Goal: Task Accomplishment & Management: Use online tool/utility

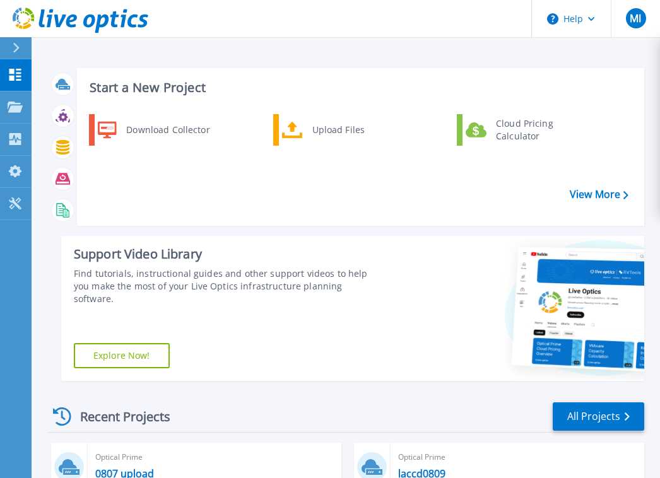
click at [54, 246] on div "Start a New Project Download Collector Upload Files Cloud Pricing Calculator Vi…" at bounding box center [347, 224] width 596 height 333
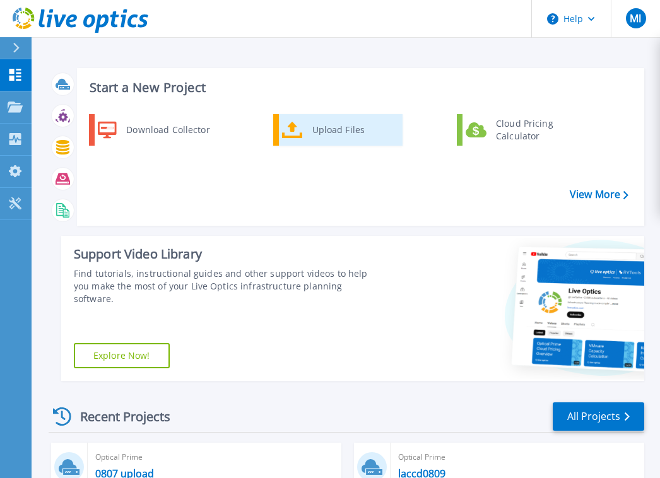
click at [351, 122] on div "Upload Files" at bounding box center [352, 129] width 93 height 25
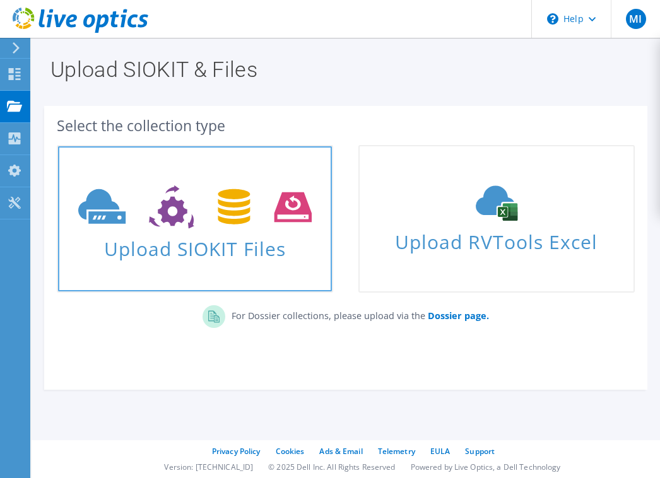
click at [300, 266] on link "Upload SIOKIT Files" at bounding box center [195, 219] width 276 height 148
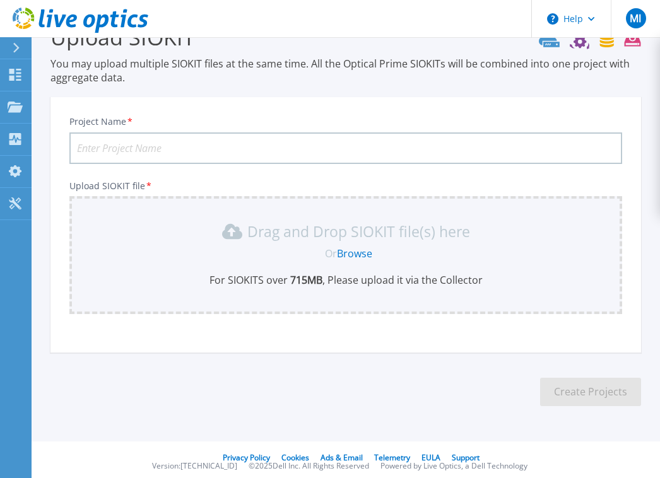
scroll to position [38, 0]
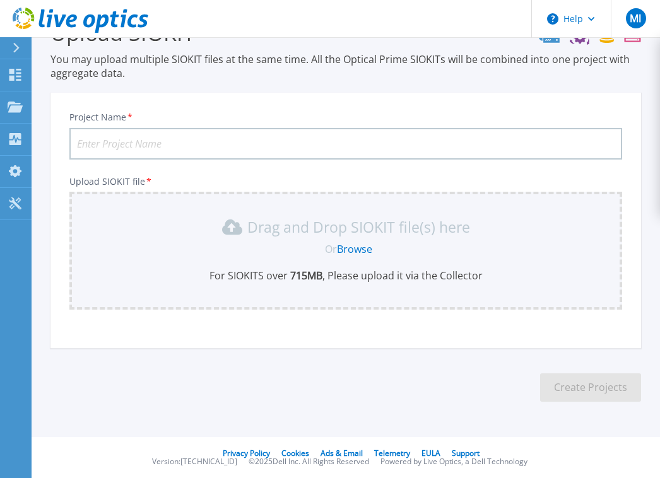
click at [302, 266] on div "Drag and Drop SIOKIT file(s) here Or Browse For SIOKITS over 715 MB , Please up…" at bounding box center [346, 250] width 538 height 66
click at [360, 247] on link "Browse" at bounding box center [354, 249] width 35 height 14
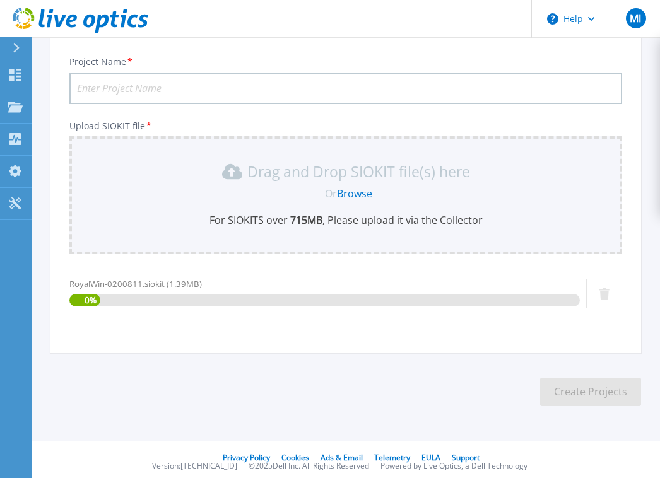
scroll to position [98, 0]
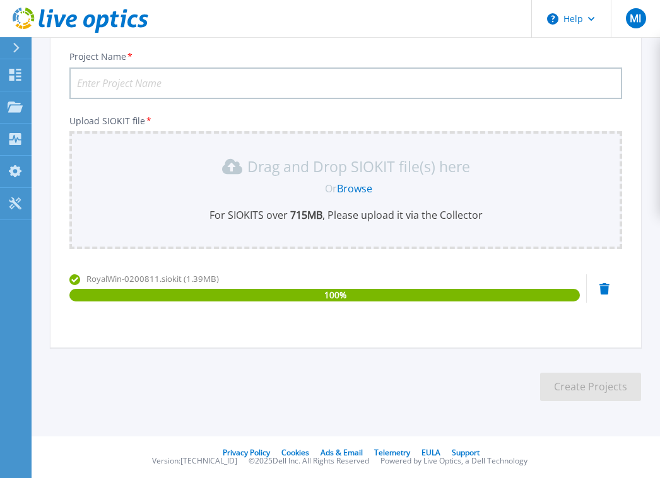
click at [184, 85] on input "Project Name *" at bounding box center [345, 84] width 553 height 32
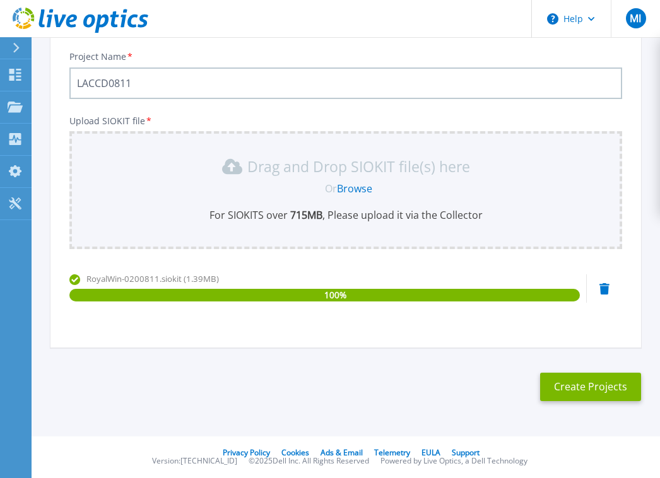
type input "LACCD0811"
click at [577, 401] on section "Upload SIOKIT You may upload multiple SIOKIT files at the same time. All the Op…" at bounding box center [346, 184] width 629 height 491
click at [569, 391] on button "Create Projects" at bounding box center [590, 387] width 101 height 28
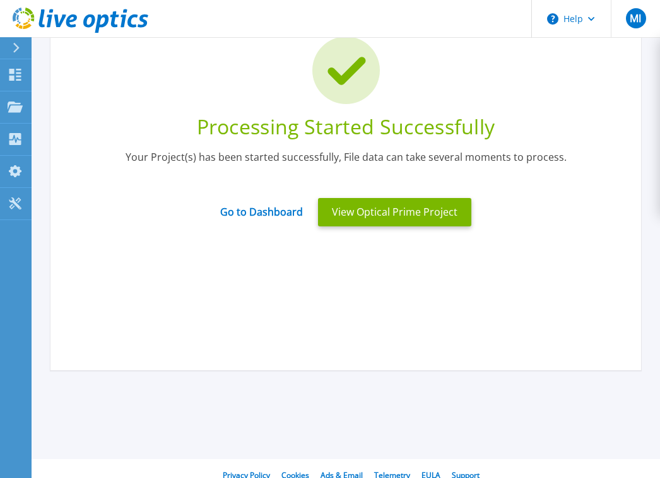
click at [97, 409] on section "Upload SIOKIT You may upload multiple SIOKIT files at the same time. All the Op…" at bounding box center [346, 196] width 629 height 514
click at [361, 209] on button "View Optical Prime Project" at bounding box center [394, 212] width 153 height 28
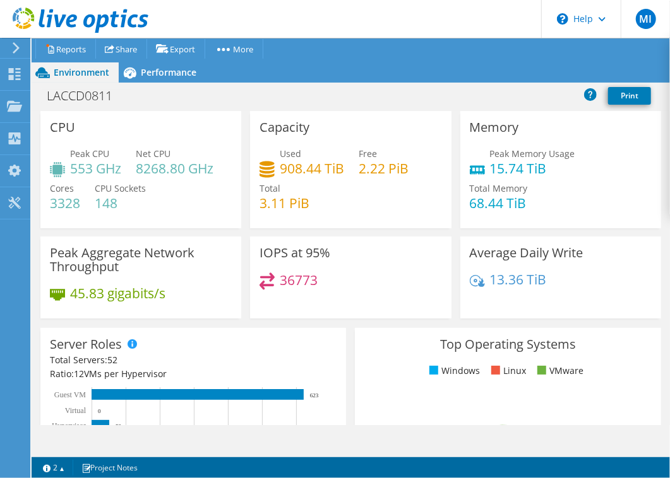
click at [117, 130] on div "CPU Peak CPU 553 GHz Net CPU 8268.80 GHz Cores 3328 CPU Sockets 148" at bounding box center [140, 169] width 201 height 117
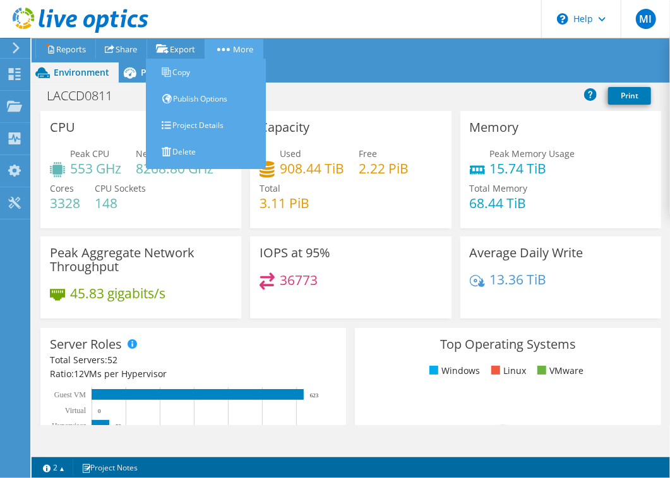
click at [246, 50] on link "More" at bounding box center [233, 49] width 59 height 20
click at [230, 126] on link "Project Details" at bounding box center [209, 125] width 114 height 27
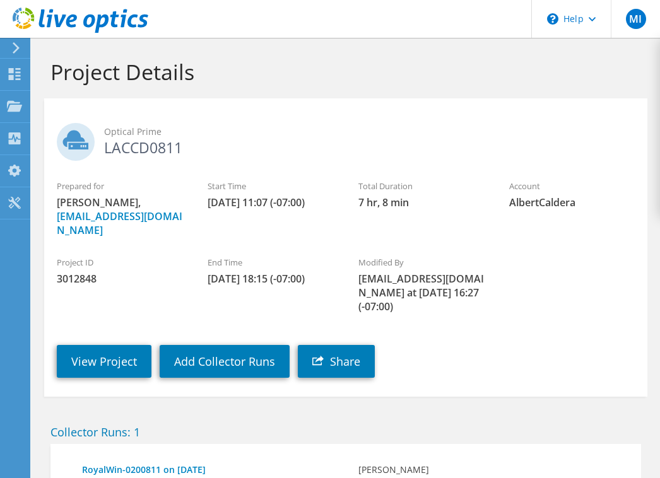
click at [66, 23] on use at bounding box center [81, 20] width 136 height 25
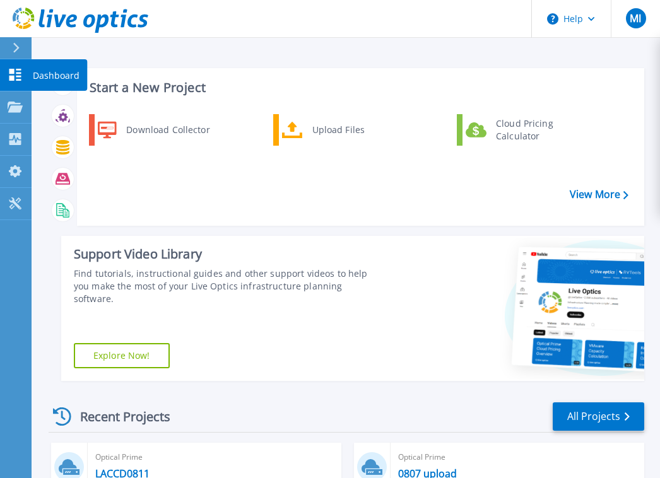
click at [19, 71] on icon at bounding box center [15, 75] width 15 height 12
click at [28, 411] on div "Dashboard Dashboard Projects Projects Search Projects Upload SIOKIT & Files Opt…" at bounding box center [16, 269] width 32 height 420
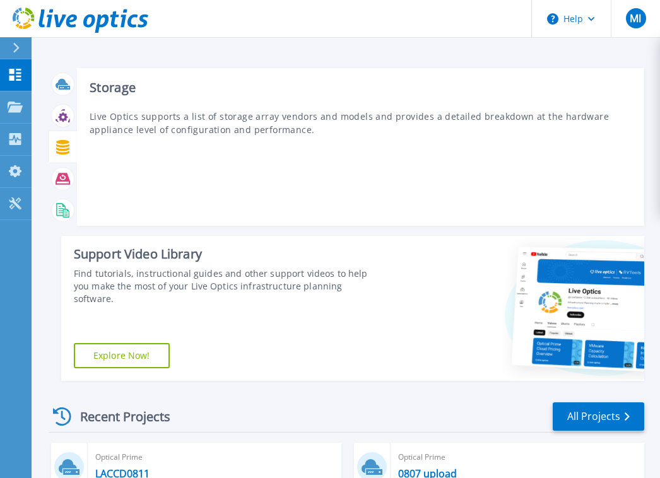
click at [165, 125] on p "Live Optics supports a list of storage array vendors and models and provides a …" at bounding box center [361, 123] width 542 height 27
click at [68, 97] on div at bounding box center [63, 84] width 28 height 32
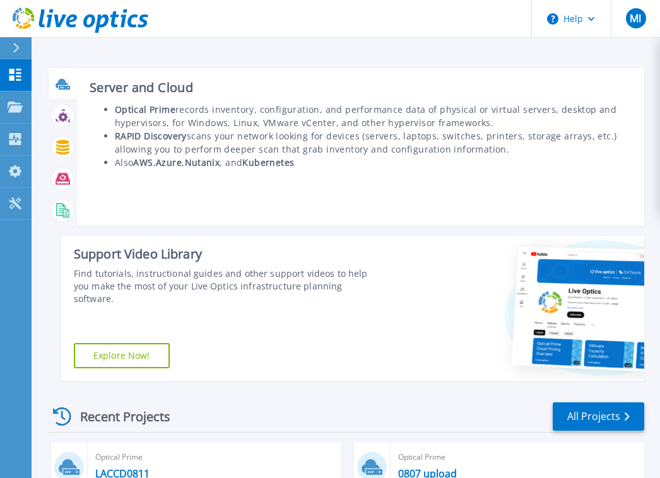
click at [122, 107] on b "Optical Prime" at bounding box center [145, 109] width 61 height 12
drag, startPoint x: 158, startPoint y: 124, endPoint x: 183, endPoint y: 158, distance: 42.4
click at [158, 124] on li "Optical Prime records inventory, configuration, and performance data of physica…" at bounding box center [373, 116] width 517 height 27
click at [187, 180] on div "Server and Cloud Optical Prime records inventory, configuration, and performanc…" at bounding box center [360, 147] width 567 height 158
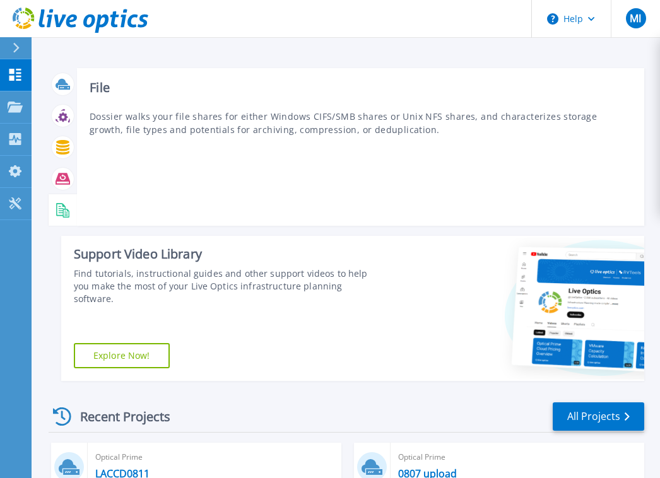
click at [56, 211] on icon at bounding box center [63, 210] width 15 height 15
click at [58, 181] on icon at bounding box center [63, 179] width 15 height 15
click at [61, 133] on div at bounding box center [63, 147] width 28 height 32
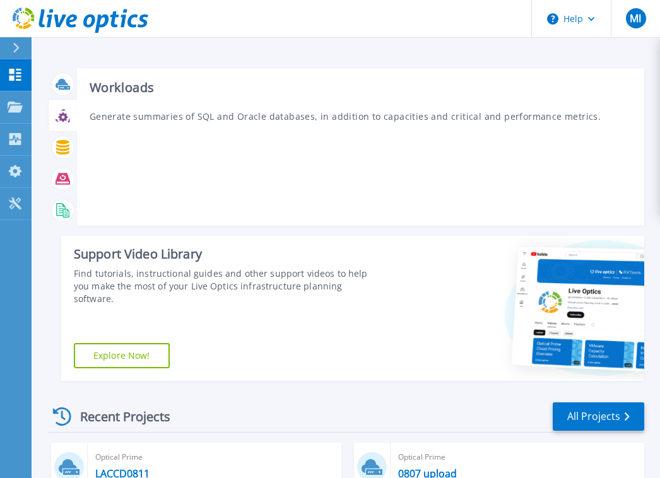
click at [66, 118] on icon at bounding box center [62, 116] width 9 height 9
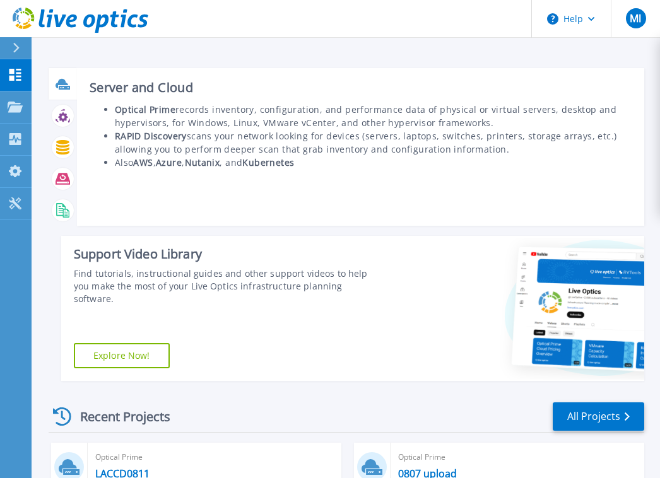
click at [71, 89] on div at bounding box center [63, 84] width 22 height 22
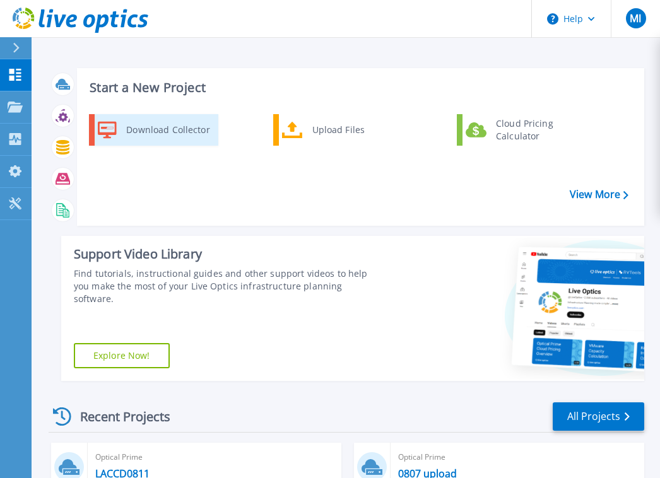
click at [180, 119] on div "Download Collector" at bounding box center [167, 129] width 95 height 25
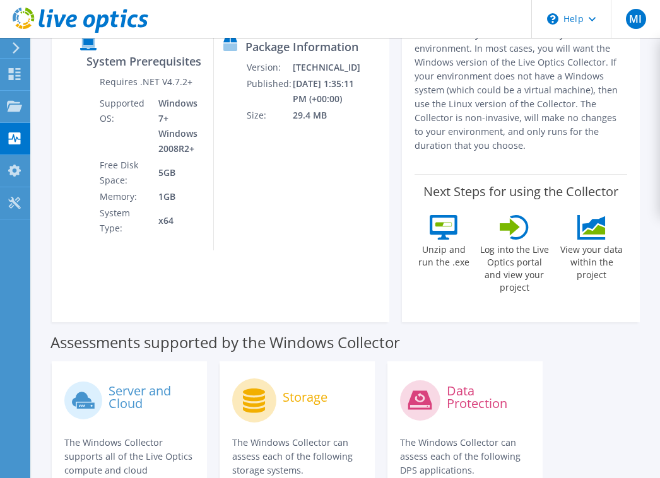
scroll to position [189, 0]
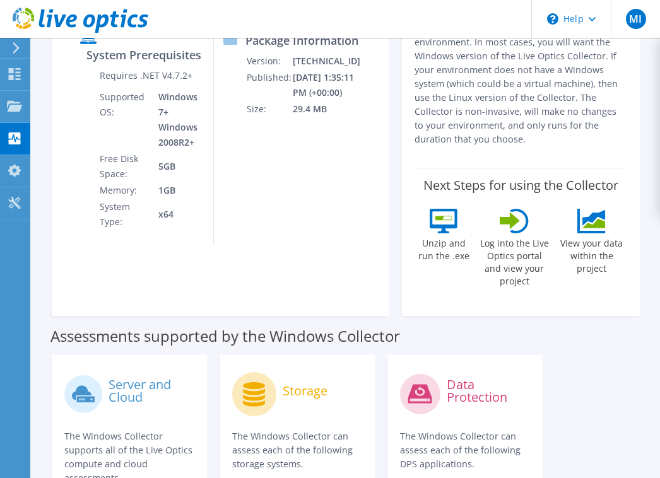
click at [573, 233] on label "View your data within the project" at bounding box center [592, 254] width 71 height 42
click at [479, 233] on label "Log into the Live Optics portal and view your project" at bounding box center [514, 260] width 71 height 54
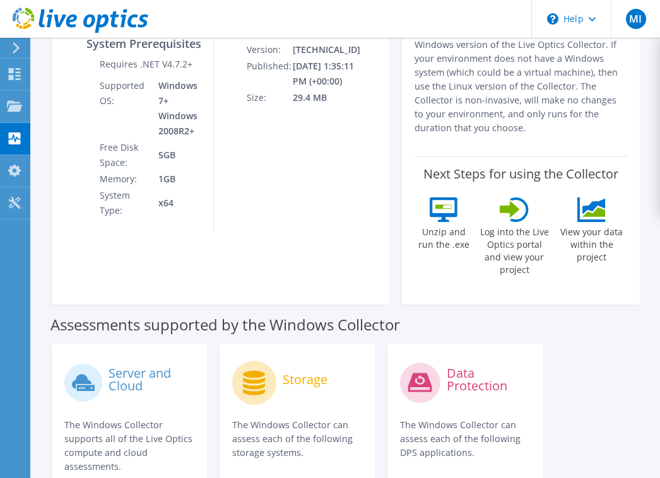
scroll to position [74, 0]
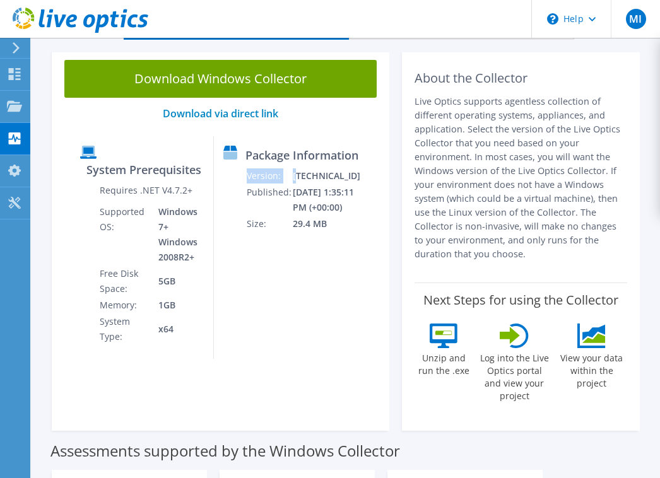
drag, startPoint x: 334, startPoint y: 204, endPoint x: 294, endPoint y: 203, distance: 39.8
click at [294, 203] on div "Package Information Version: [TECHNICAL_ID] Published: [DATE] 1:35:11 PM (+00:0…" at bounding box center [292, 247] width 157 height 223
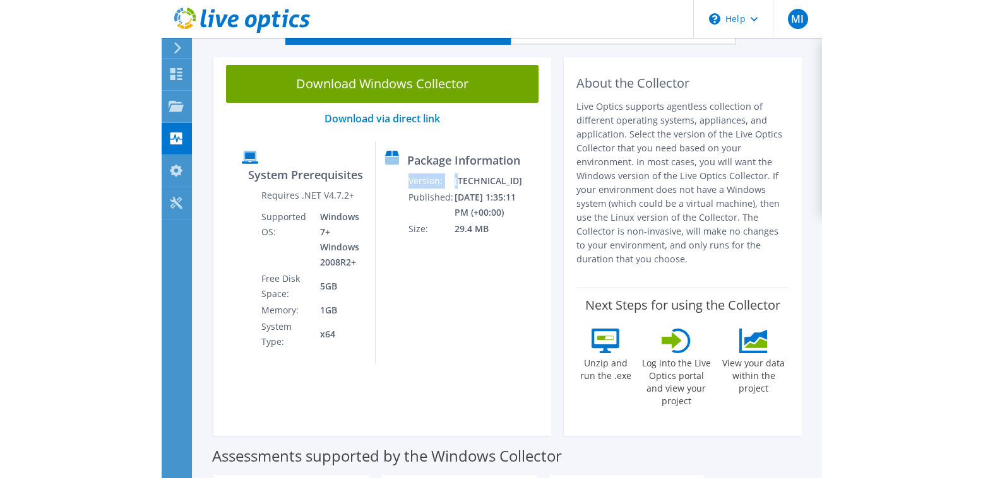
scroll to position [0, 0]
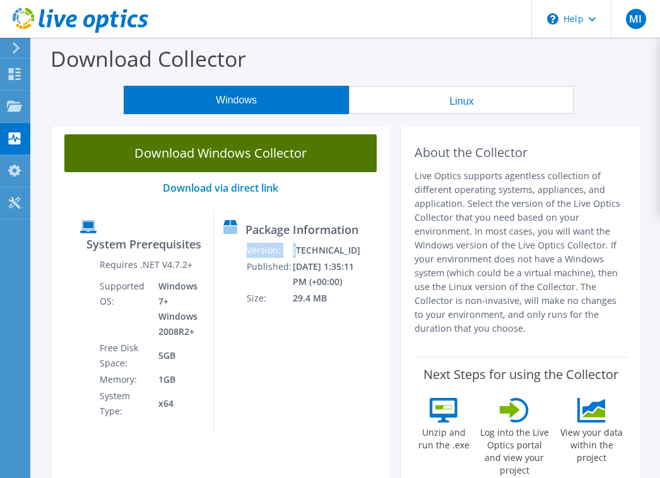
click at [260, 155] on link "Download Windows Collector" at bounding box center [220, 153] width 312 height 38
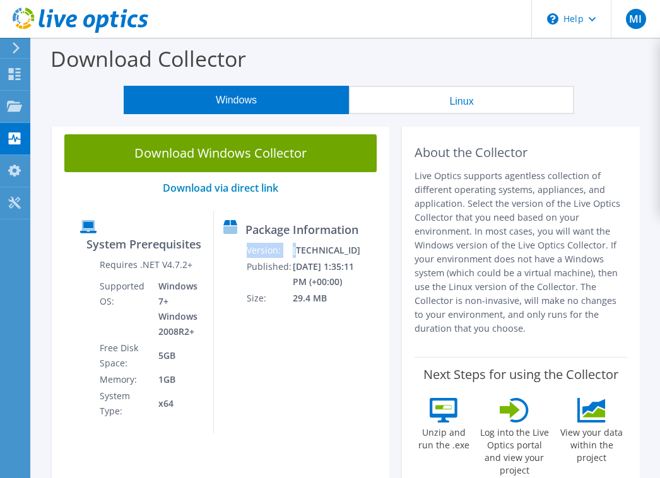
click at [364, 224] on div "Download Windows Collector Download via direct link System Prerequisites Requir…" at bounding box center [220, 314] width 350 height 384
click at [599, 22] on div "\n Help" at bounding box center [571, 19] width 80 height 38
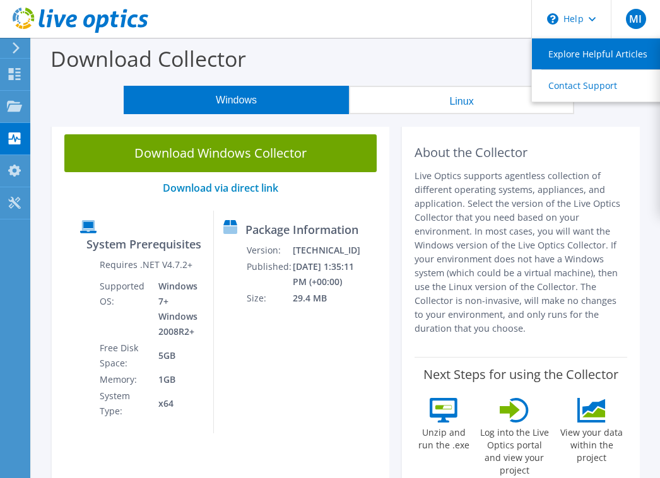
click at [602, 58] on link "Explore Helpful Articles" at bounding box center [602, 53] width 141 height 31
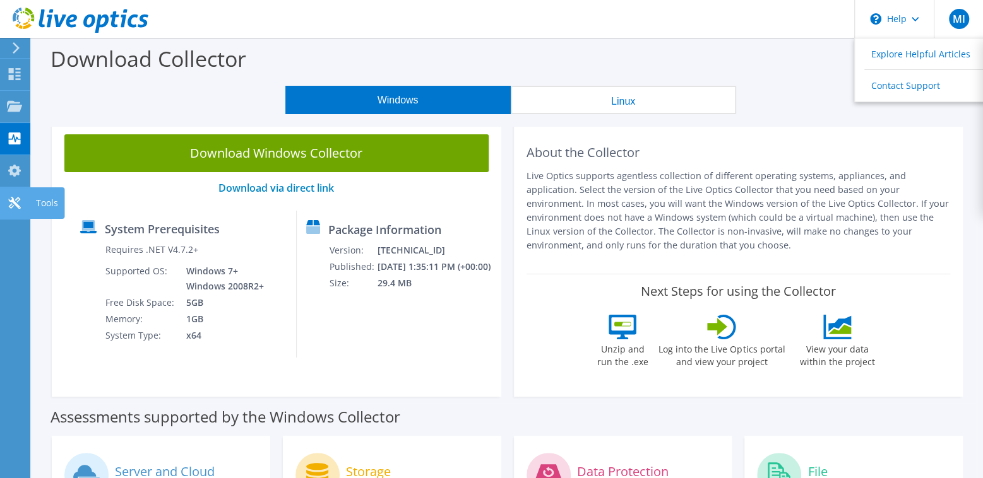
click at [10, 199] on icon at bounding box center [14, 203] width 15 height 12
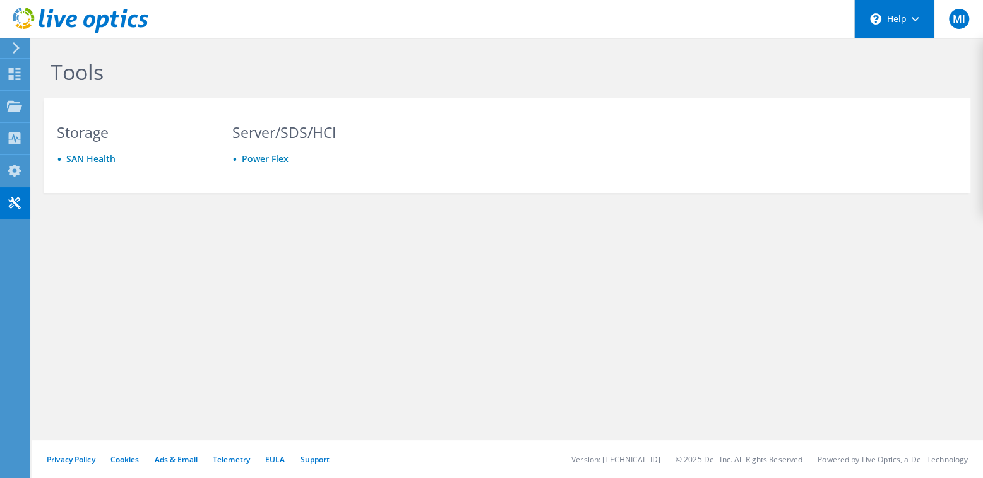
click at [905, 17] on div "\n Help" at bounding box center [894, 19] width 80 height 38
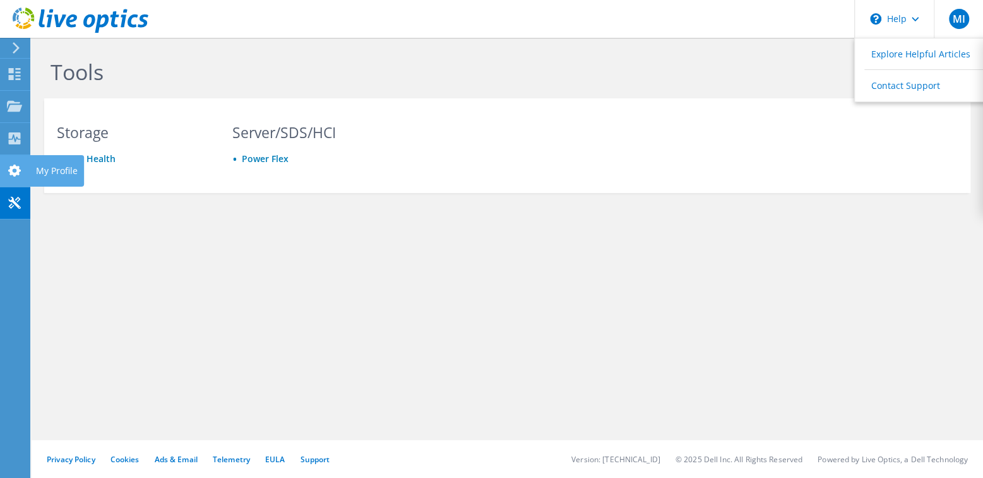
click at [8, 165] on icon at bounding box center [14, 171] width 15 height 12
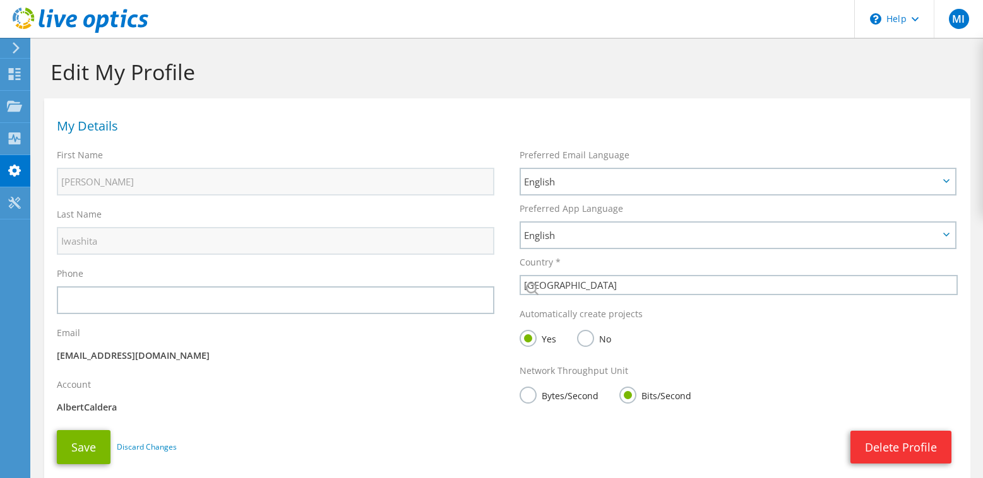
select select "224"
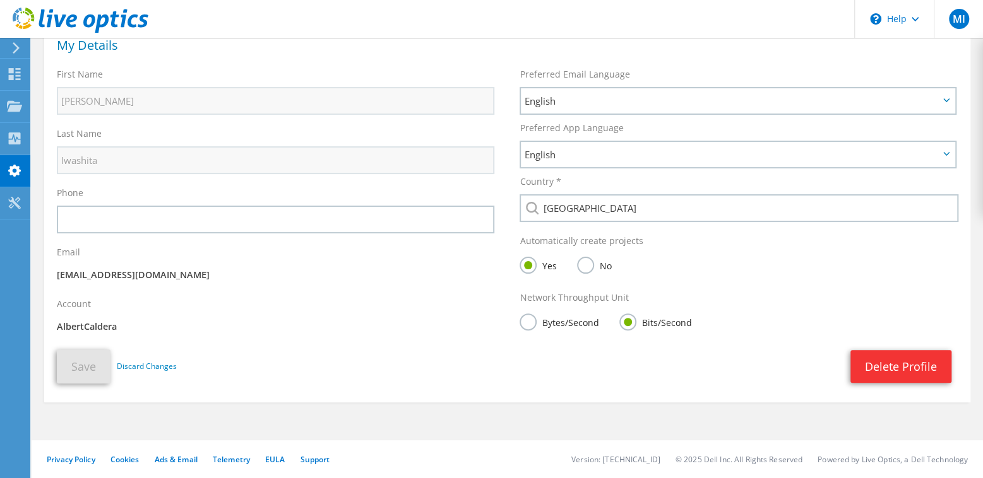
scroll to position [82, 0]
click at [81, 328] on p "AlbertCaldera" at bounding box center [275, 327] width 437 height 14
click at [20, 136] on use at bounding box center [15, 139] width 12 height 12
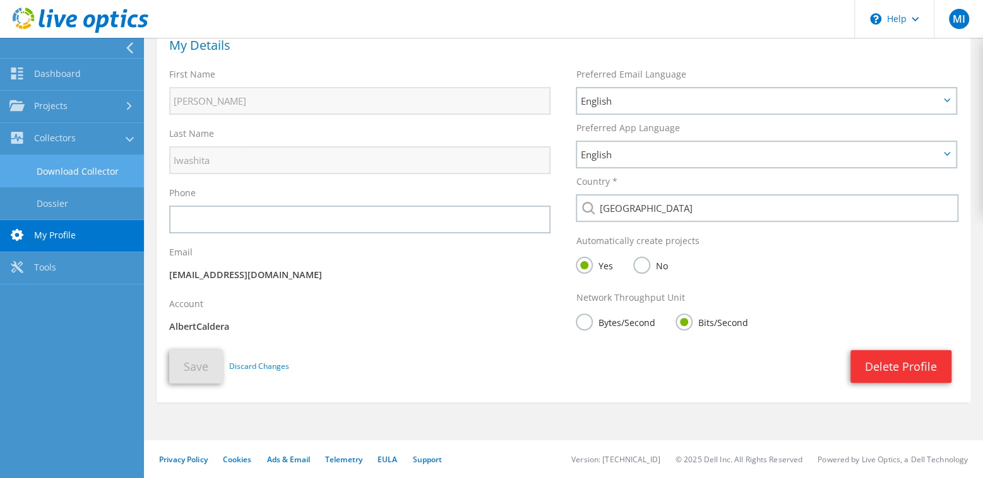
click at [39, 168] on link "Download Collector" at bounding box center [72, 171] width 144 height 32
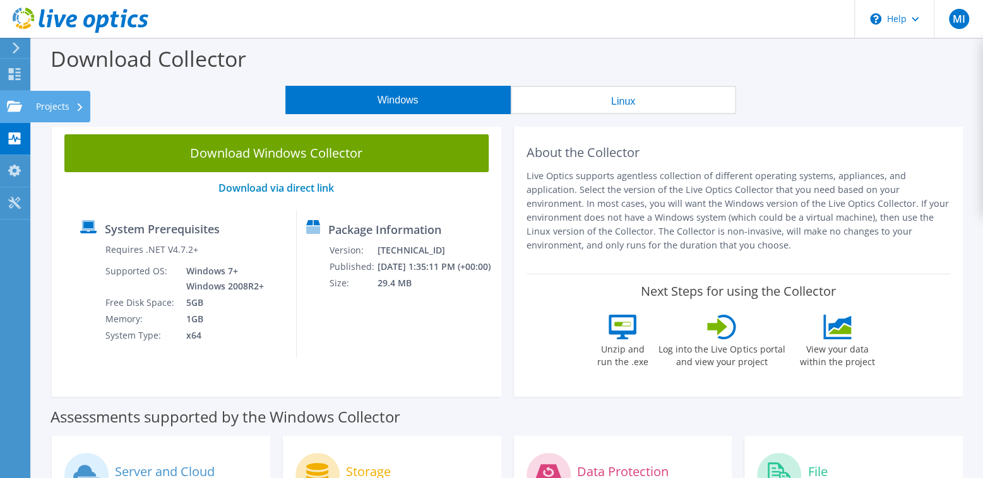
click at [12, 109] on use at bounding box center [14, 105] width 15 height 11
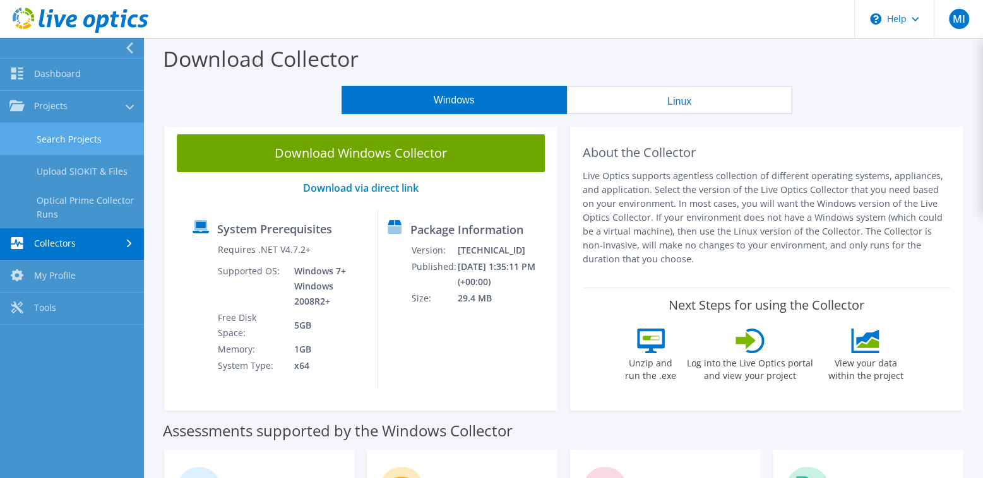
click at [54, 145] on link "Search Projects" at bounding box center [72, 139] width 144 height 32
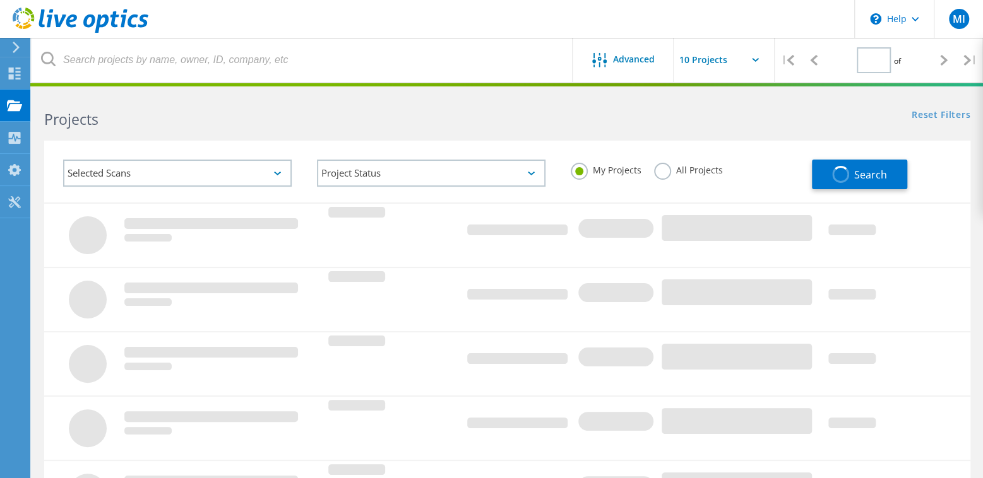
type input "1"
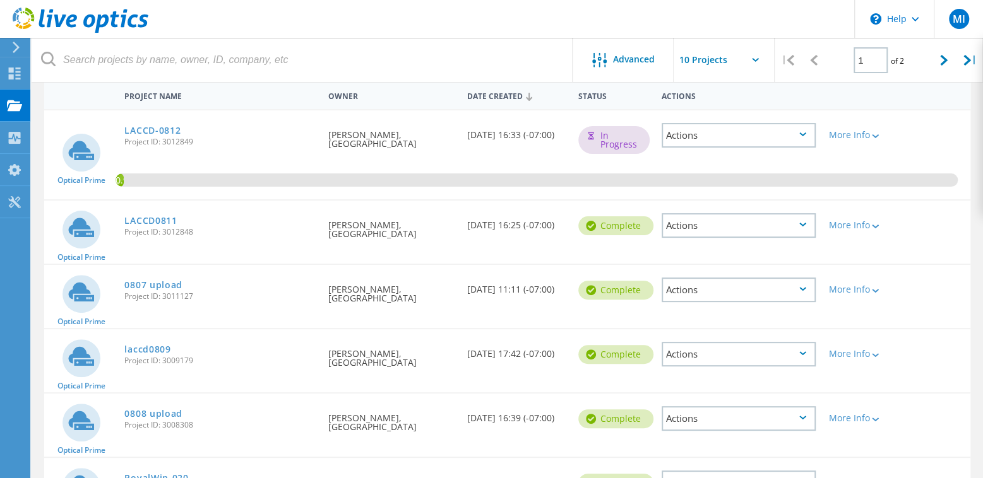
scroll to position [126, 0]
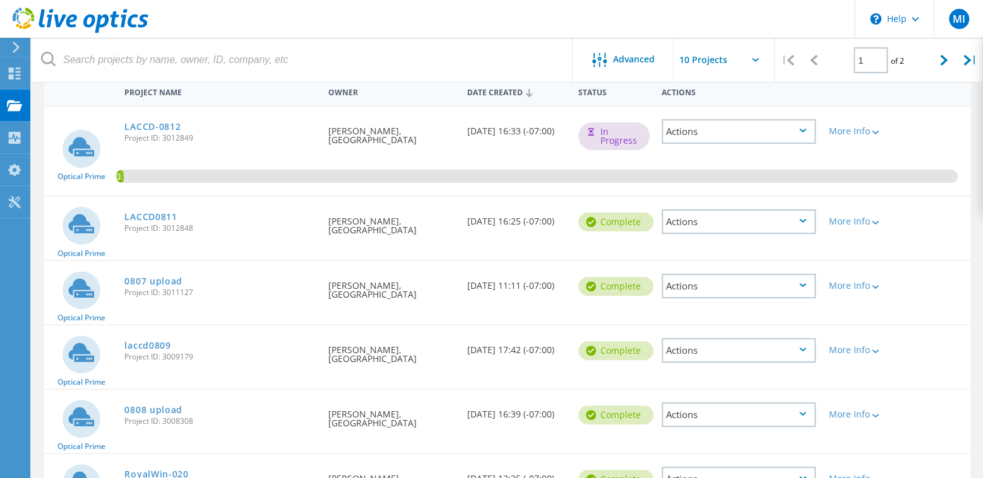
click at [801, 222] on icon at bounding box center [802, 221] width 7 height 4
click at [868, 221] on div "More Info" at bounding box center [858, 221] width 61 height 9
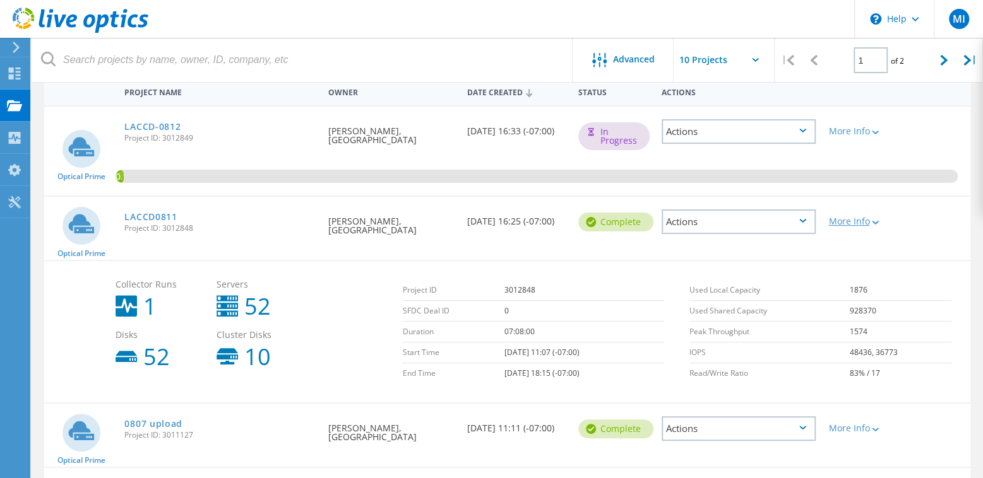
click at [868, 221] on div "More Info" at bounding box center [858, 221] width 61 height 9
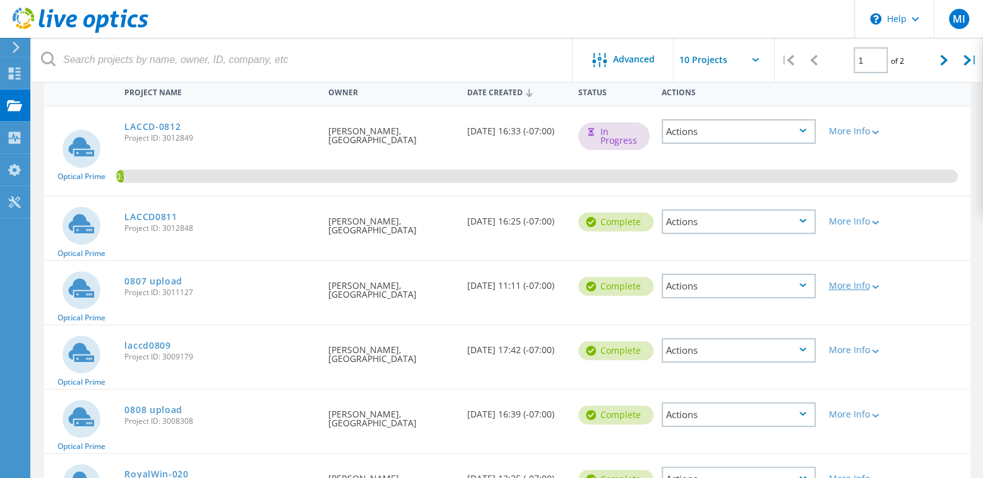
click at [870, 287] on div "More Info" at bounding box center [858, 285] width 61 height 9
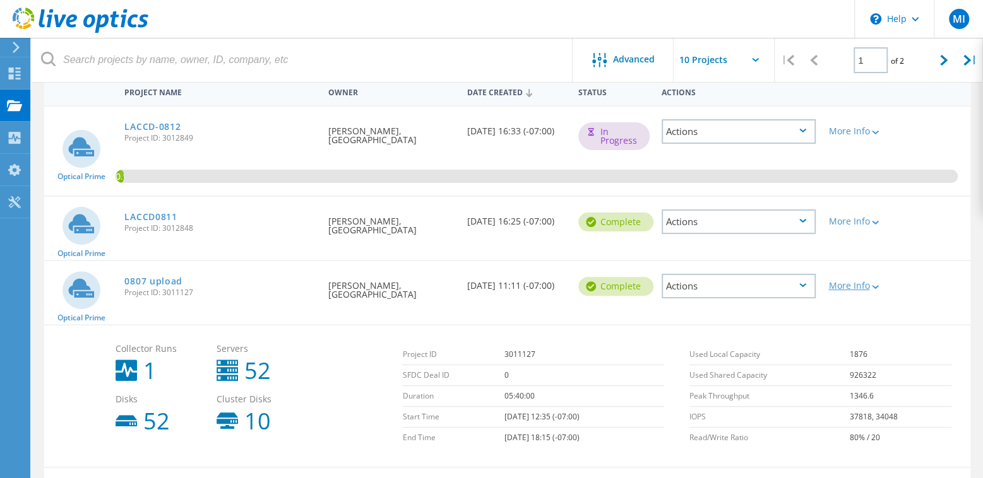
click at [870, 286] on div "More Info" at bounding box center [858, 285] width 61 height 9
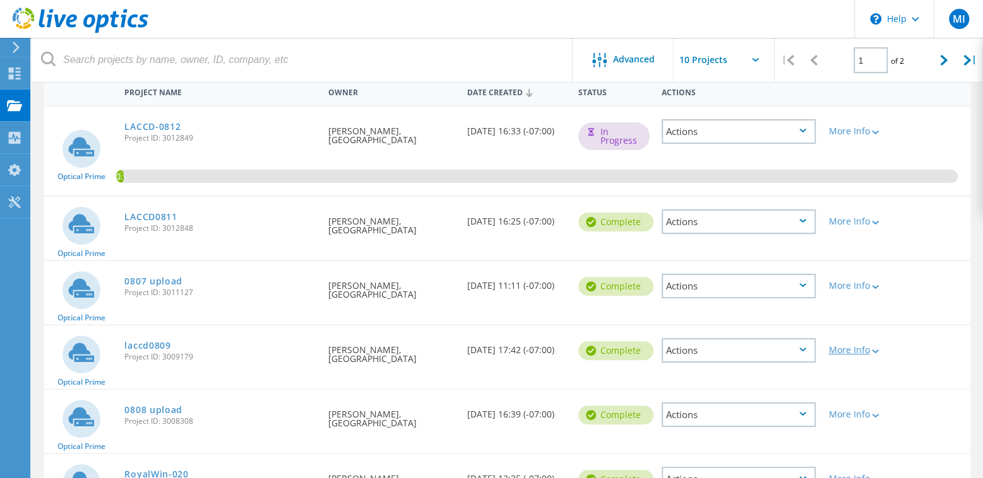
click at [868, 348] on div "More Info" at bounding box center [858, 350] width 61 height 9
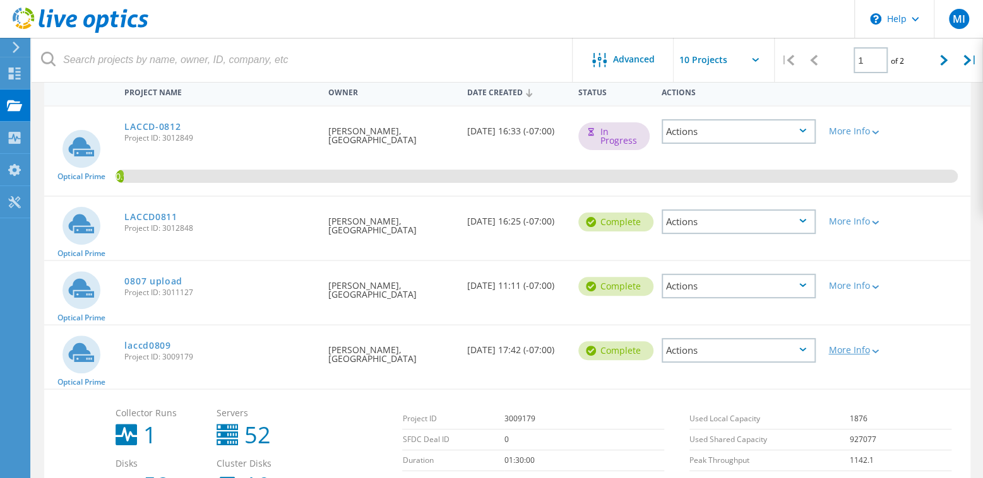
click at [868, 348] on div "More Info" at bounding box center [858, 350] width 61 height 9
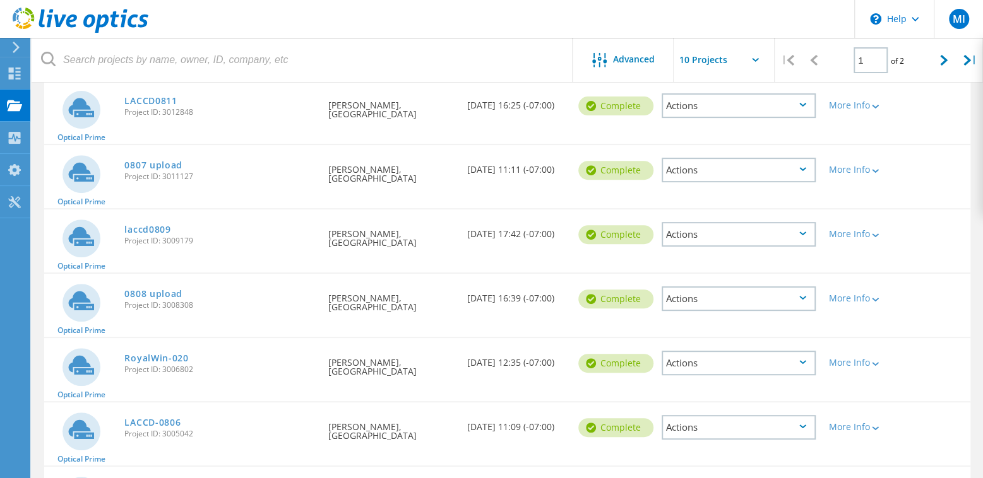
scroll to position [252, 0]
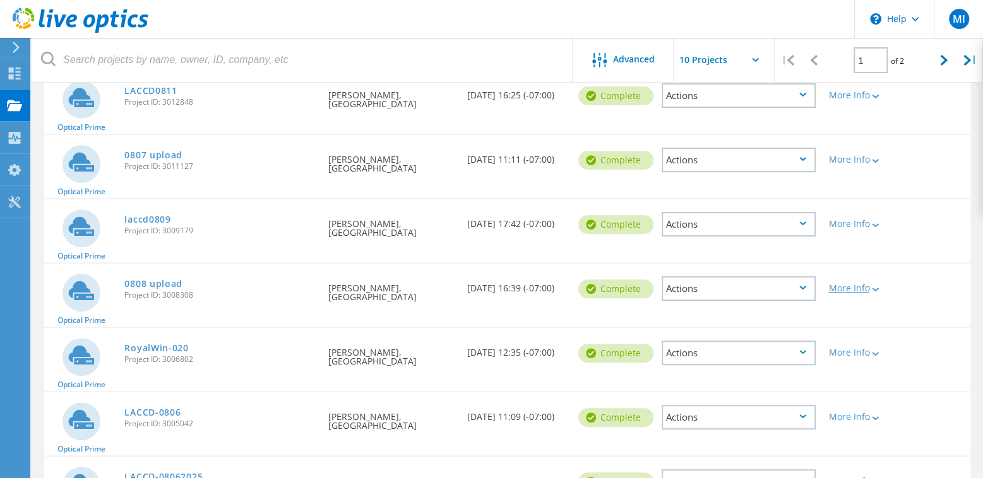
click at [855, 289] on div "More Info" at bounding box center [858, 288] width 61 height 9
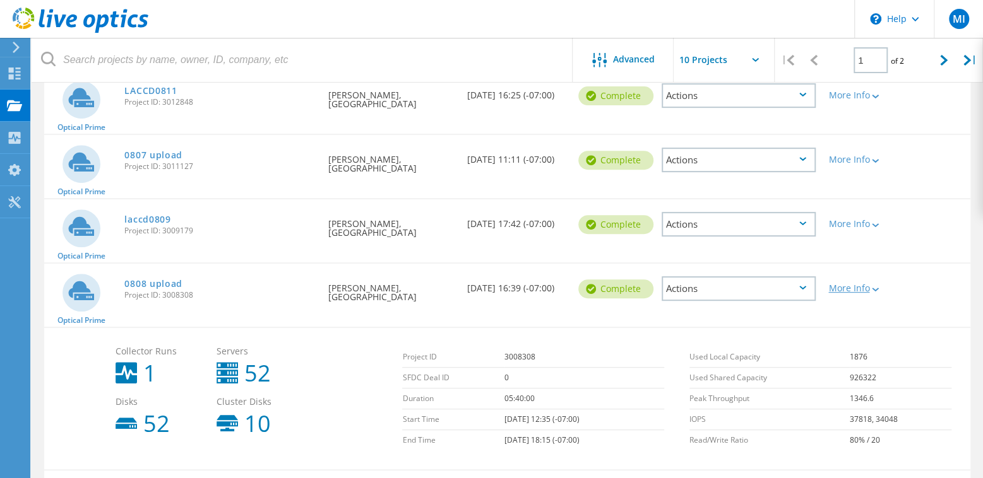
click at [855, 289] on div "More Info" at bounding box center [858, 288] width 61 height 9
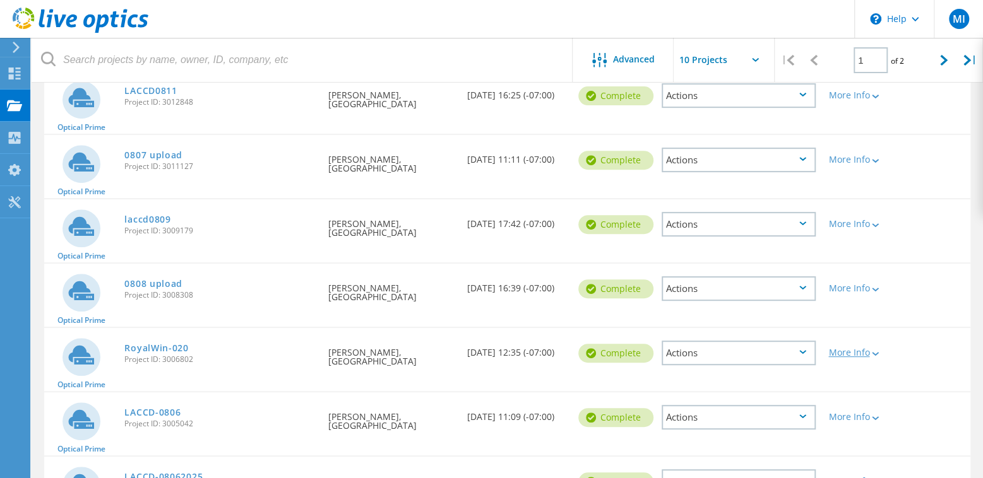
click at [864, 354] on div "More Info" at bounding box center [858, 352] width 61 height 9
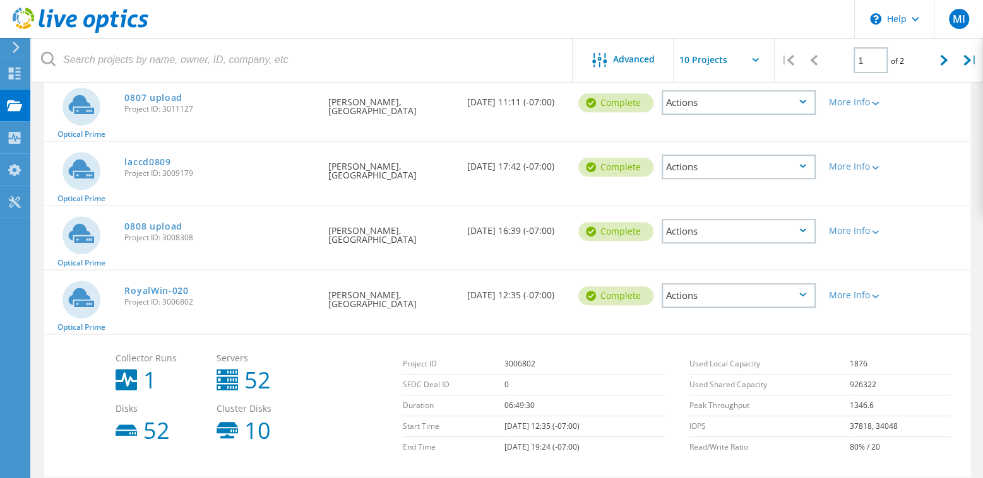
scroll to position [379, 0]
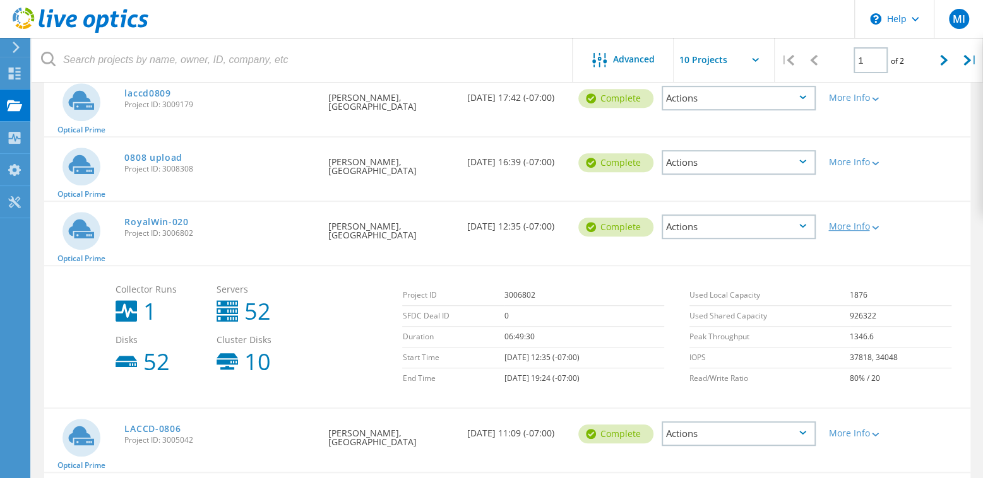
click at [859, 223] on div "More Info" at bounding box center [858, 226] width 61 height 9
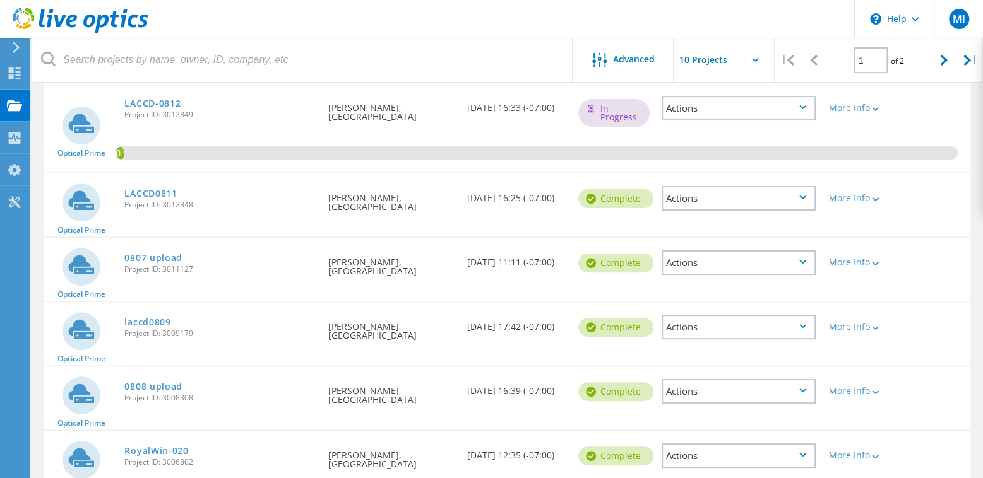
scroll to position [0, 0]
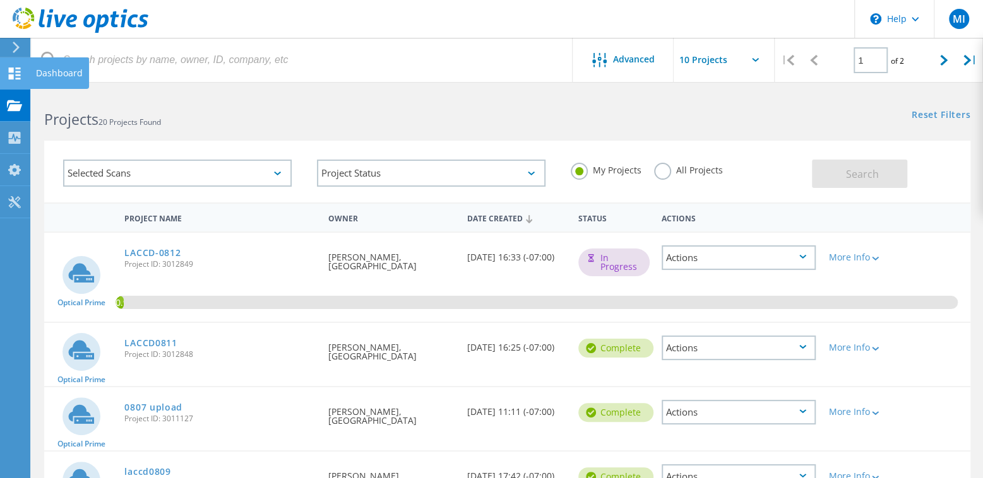
click at [18, 80] on div at bounding box center [14, 75] width 15 height 14
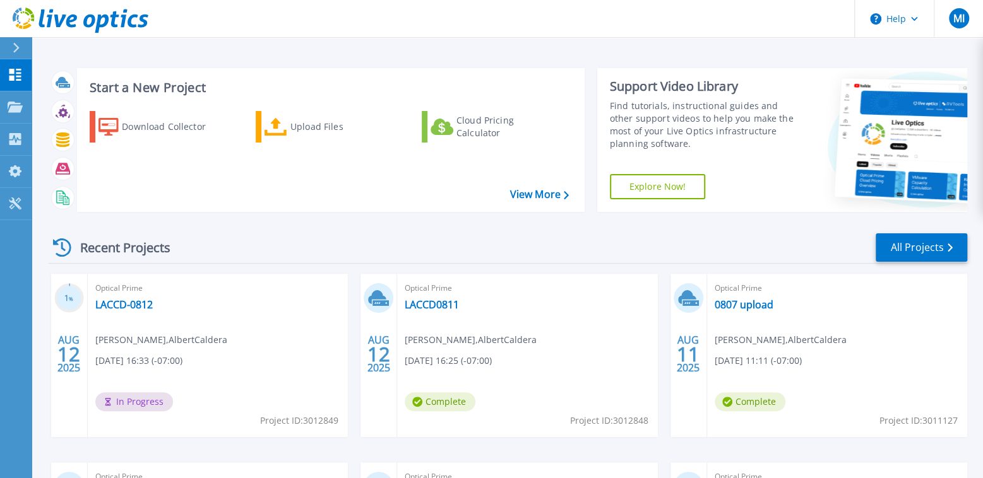
click at [539, 180] on div "Download Collector Upload Files Cloud Pricing Calculator" at bounding box center [329, 153] width 499 height 105
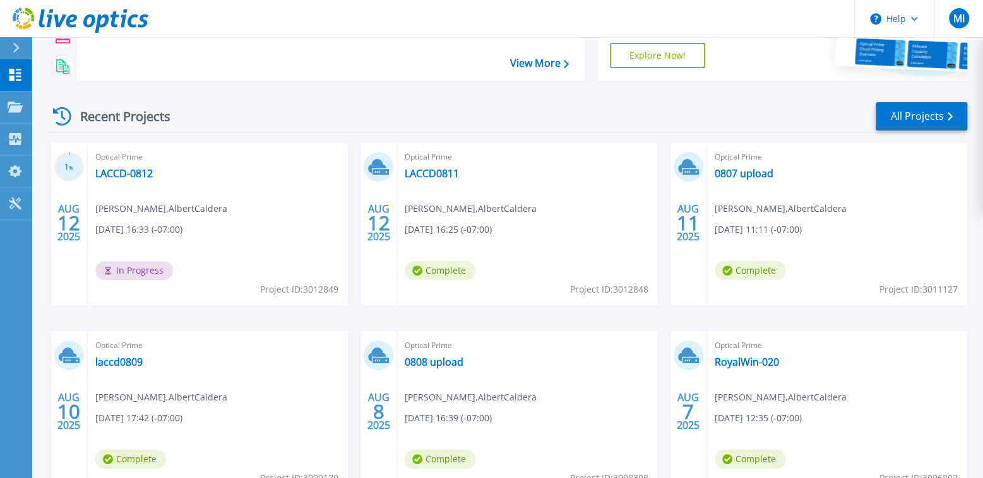
scroll to position [189, 0]
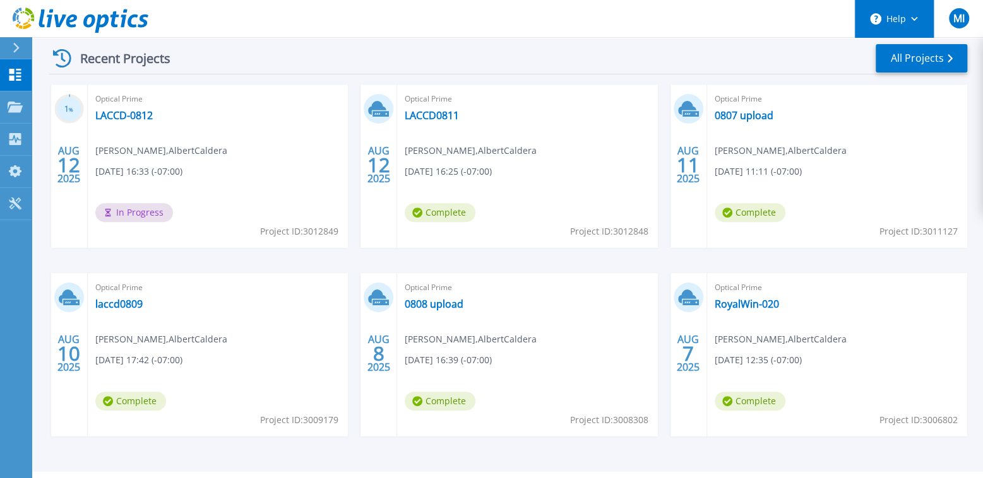
click at [886, 25] on button "Help" at bounding box center [893, 19] width 79 height 38
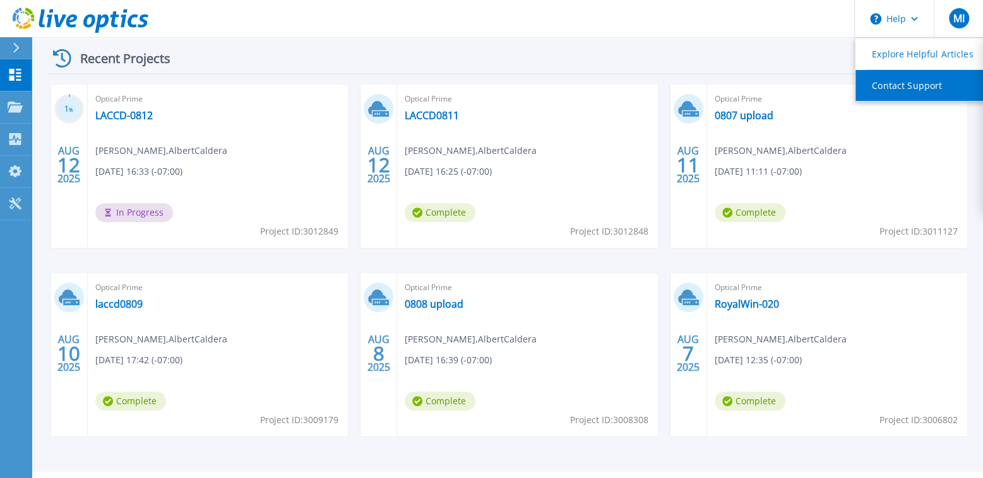
click at [877, 83] on link "Contact Support" at bounding box center [925, 85] width 141 height 31
